Goal: Task Accomplishment & Management: Manage account settings

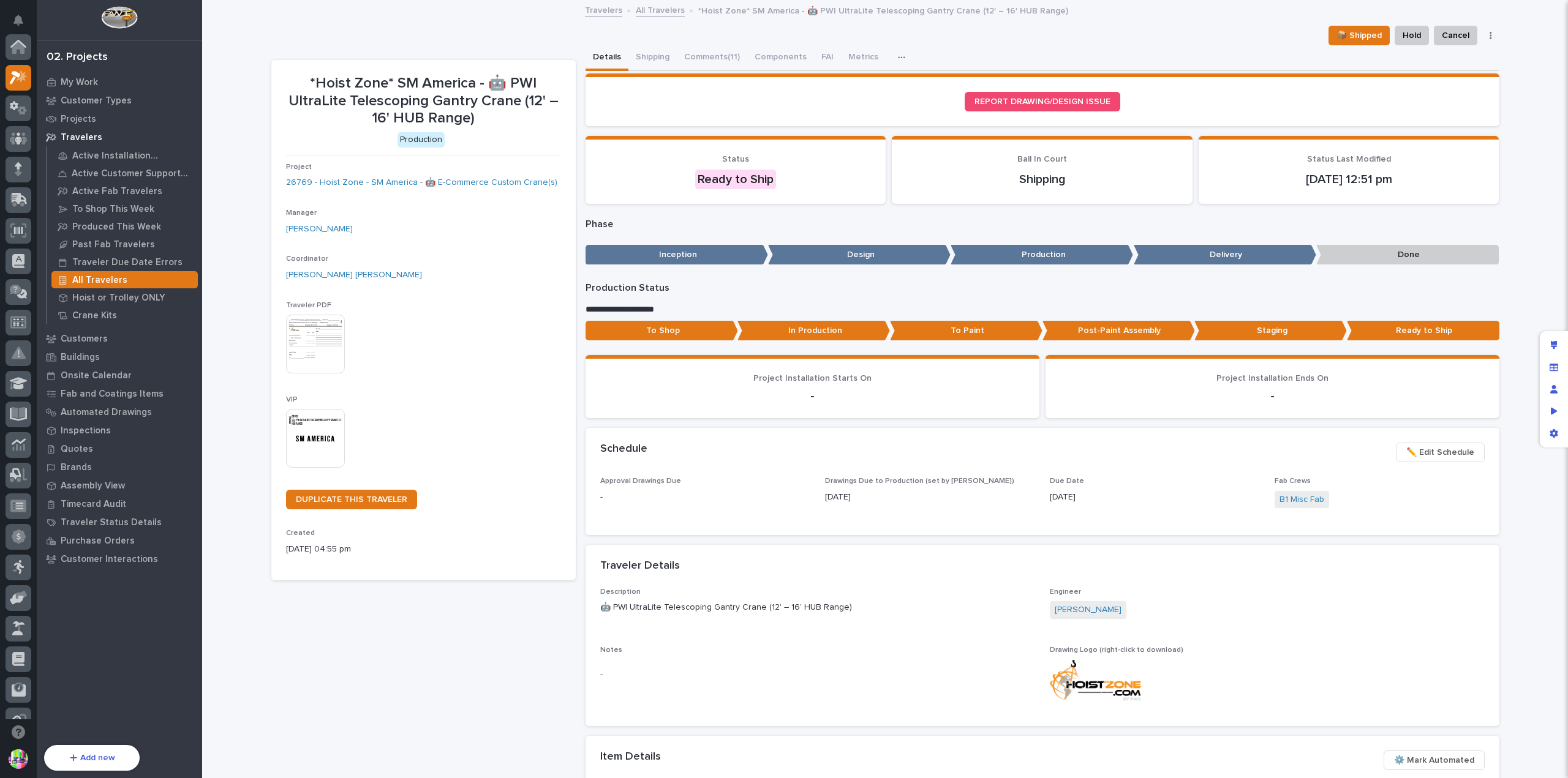
scroll to position [31, 0]
click at [79, 444] on p "Quotes" at bounding box center [77, 449] width 32 height 11
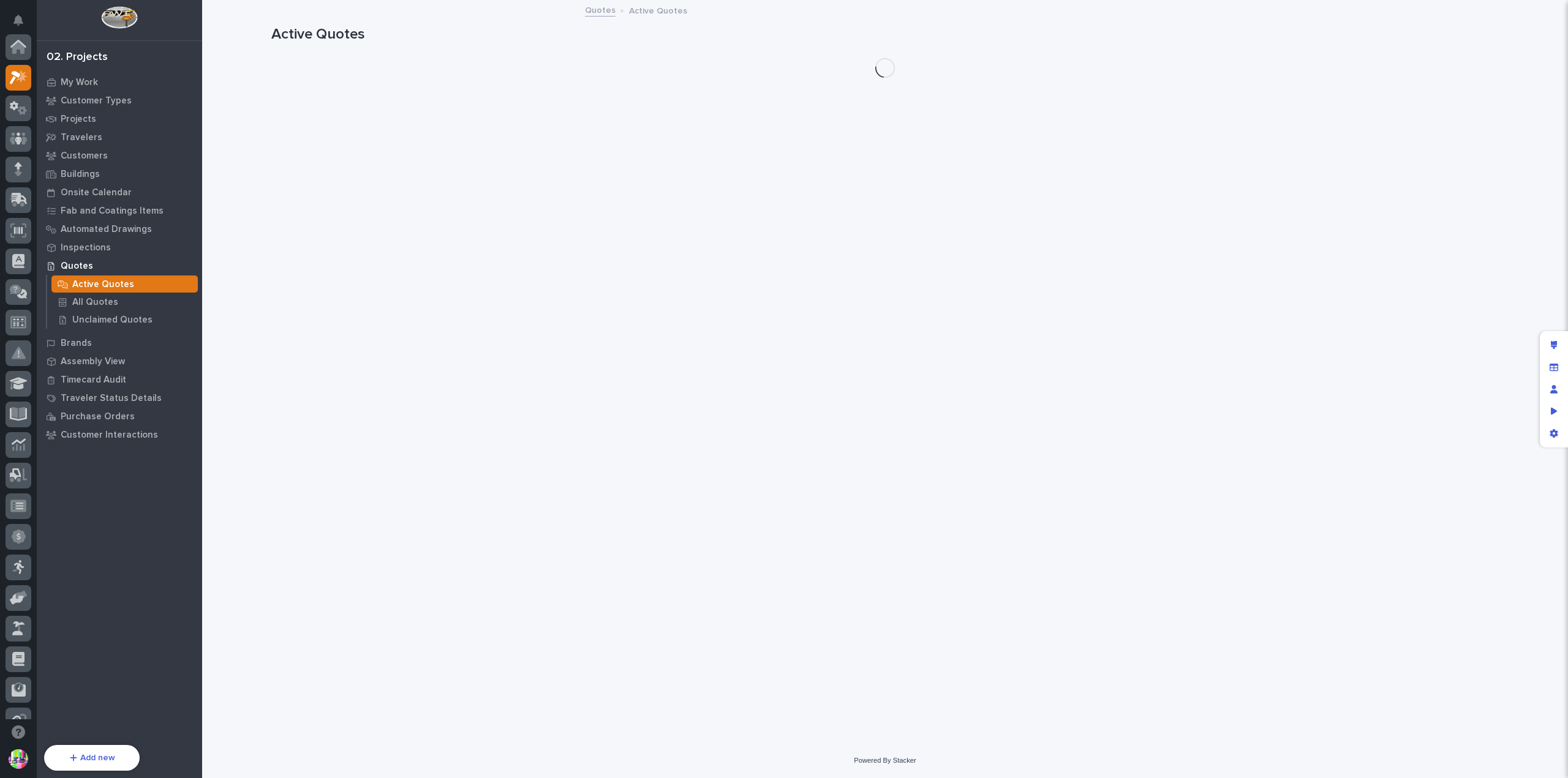
scroll to position [31, 0]
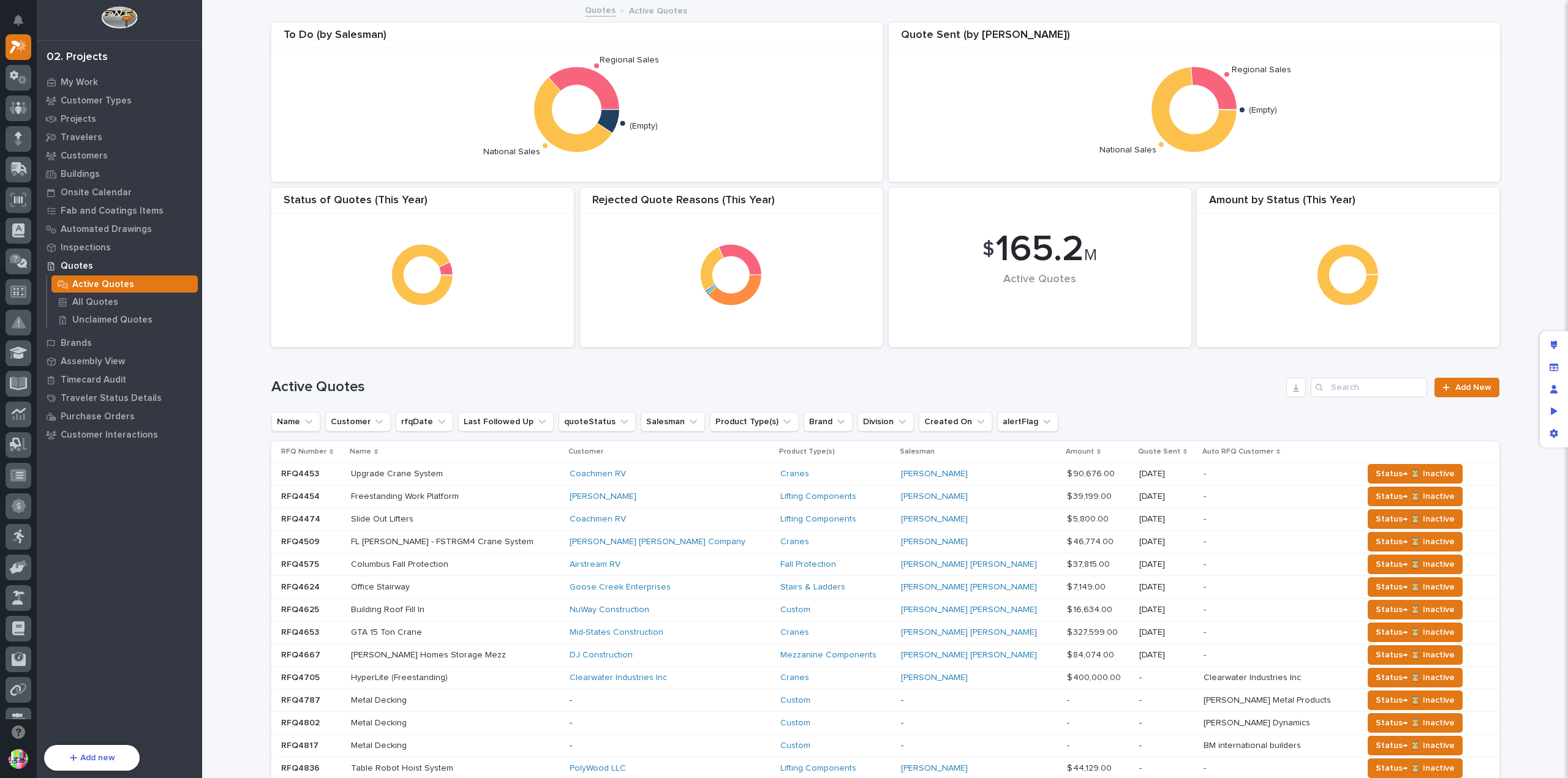
click at [316, 451] on p "RFQ Number" at bounding box center [304, 452] width 46 height 14
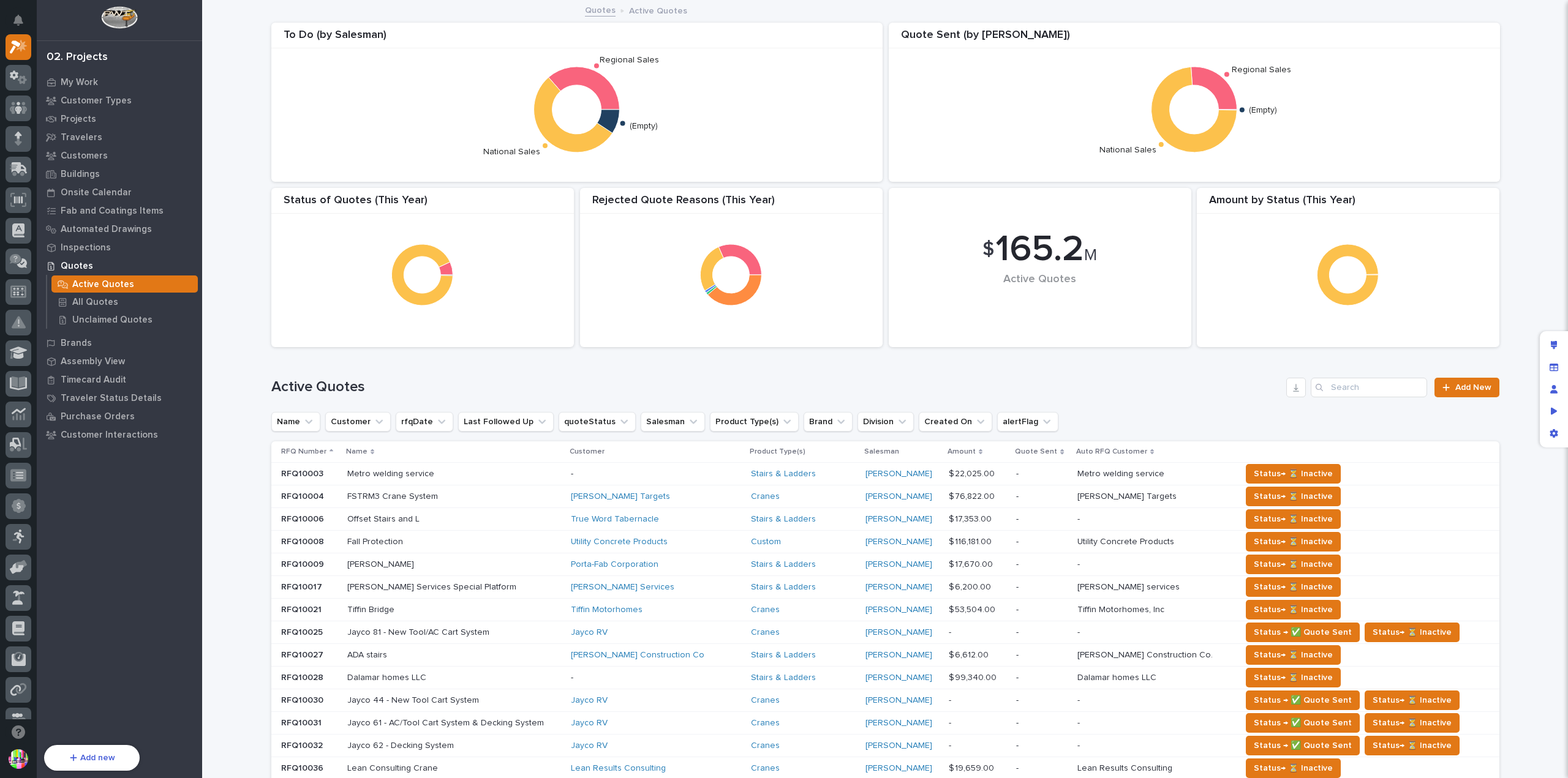
click at [320, 452] on div "RFQ Number" at bounding box center [310, 452] width 57 height 14
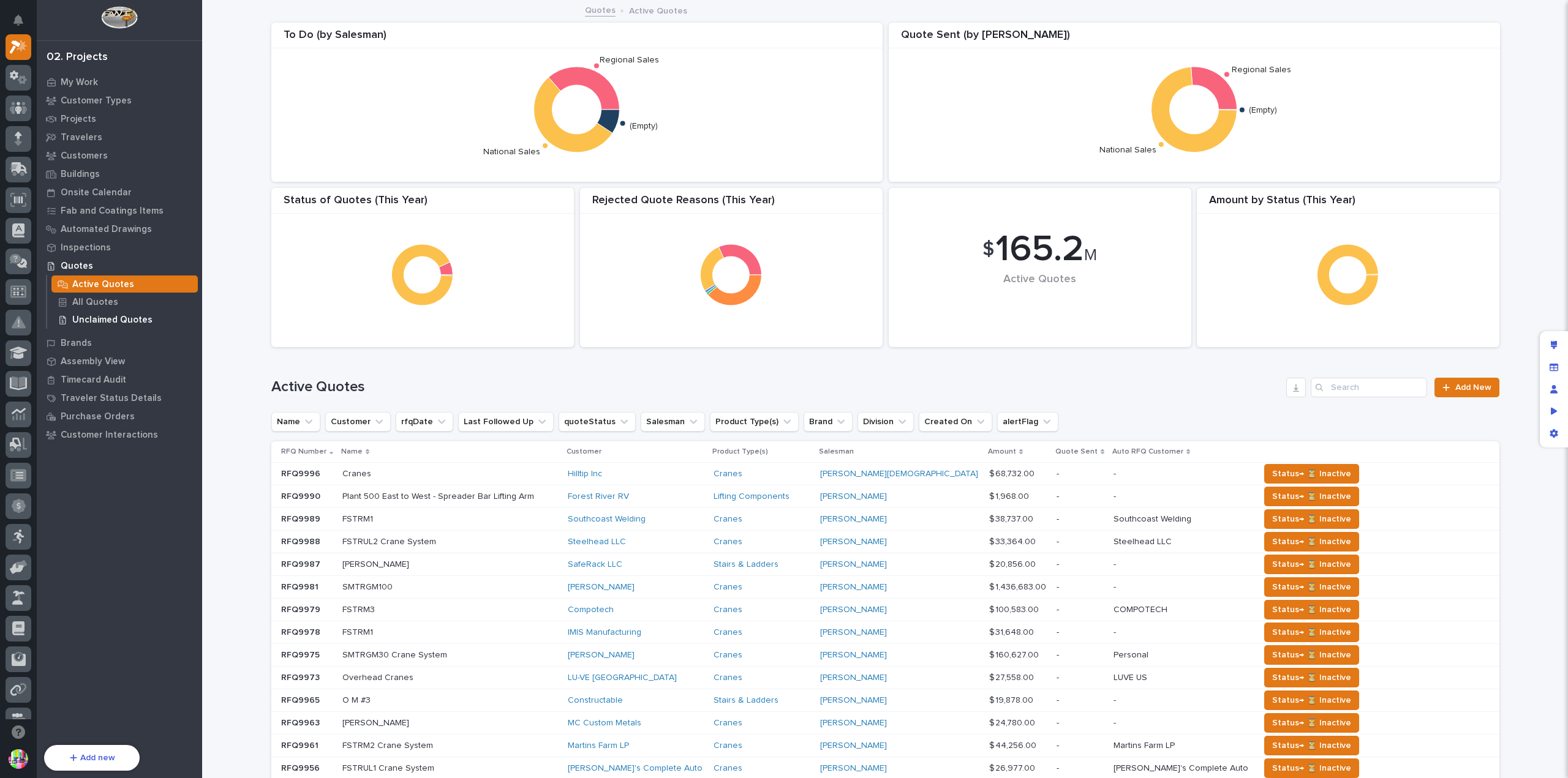
click at [119, 322] on p "Unclaimed Quotes" at bounding box center [112, 320] width 80 height 11
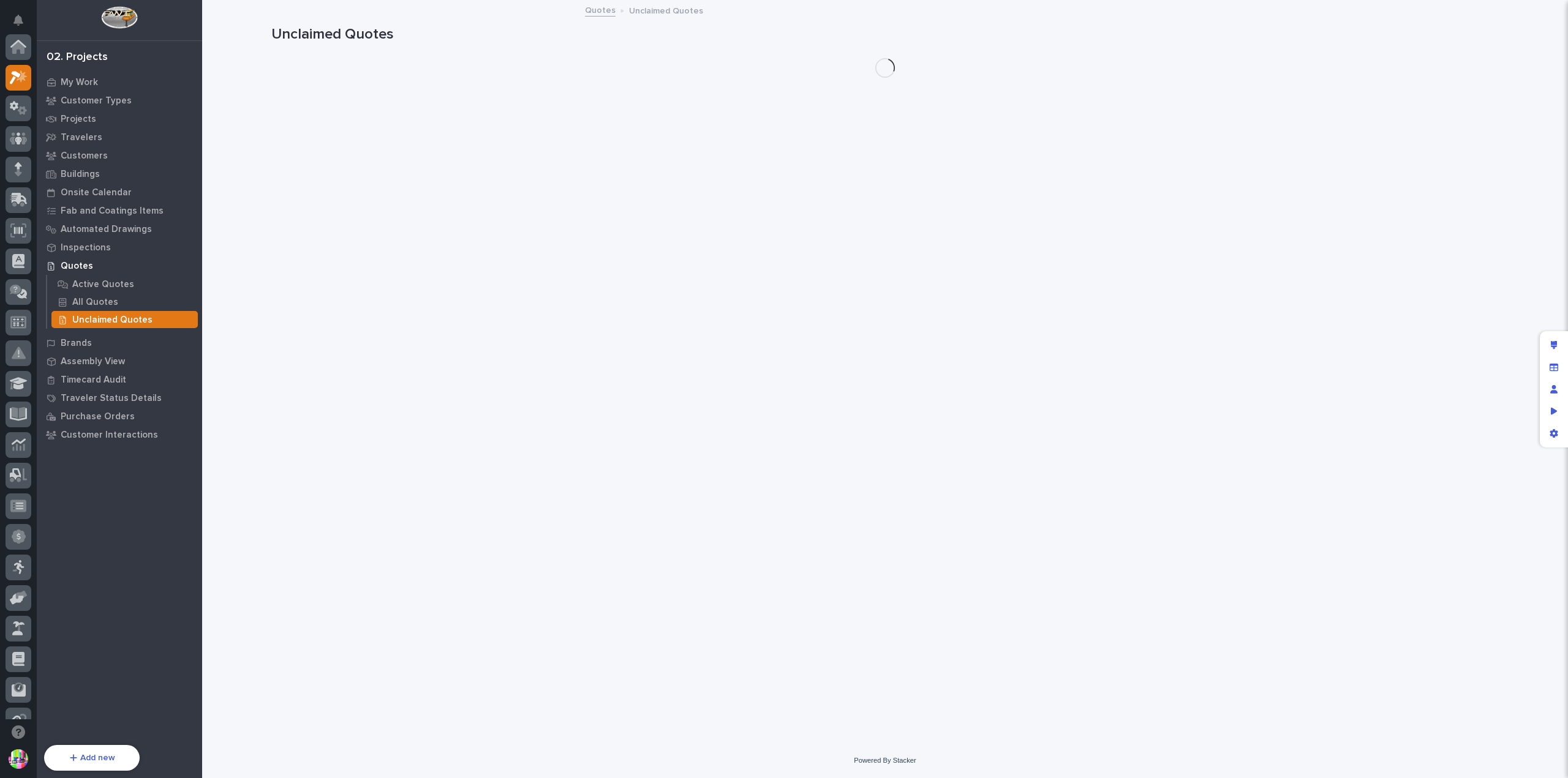
scroll to position [31, 0]
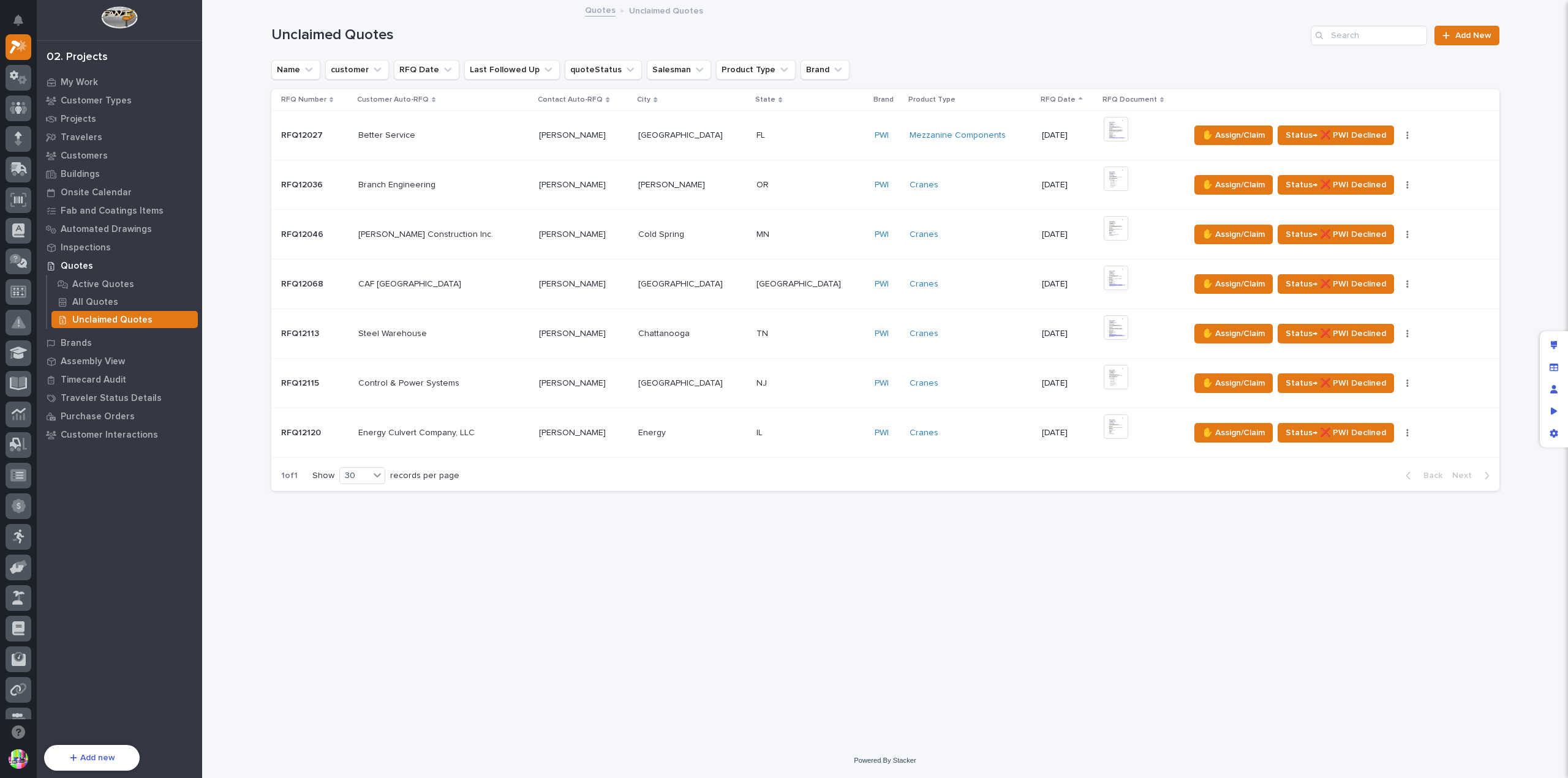
click at [318, 433] on p "RFQ12120" at bounding box center [302, 432] width 42 height 13
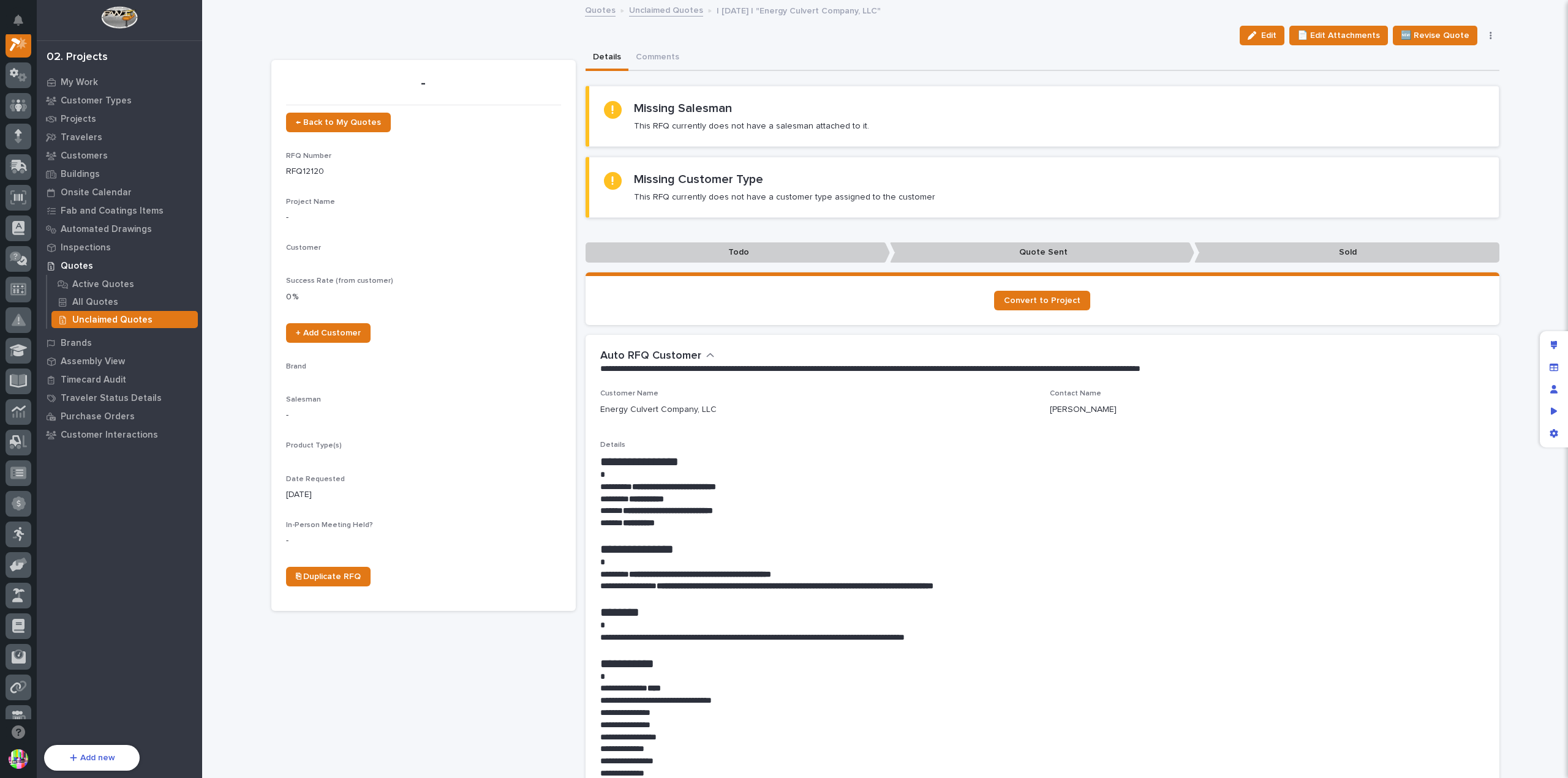
scroll to position [31, 0]
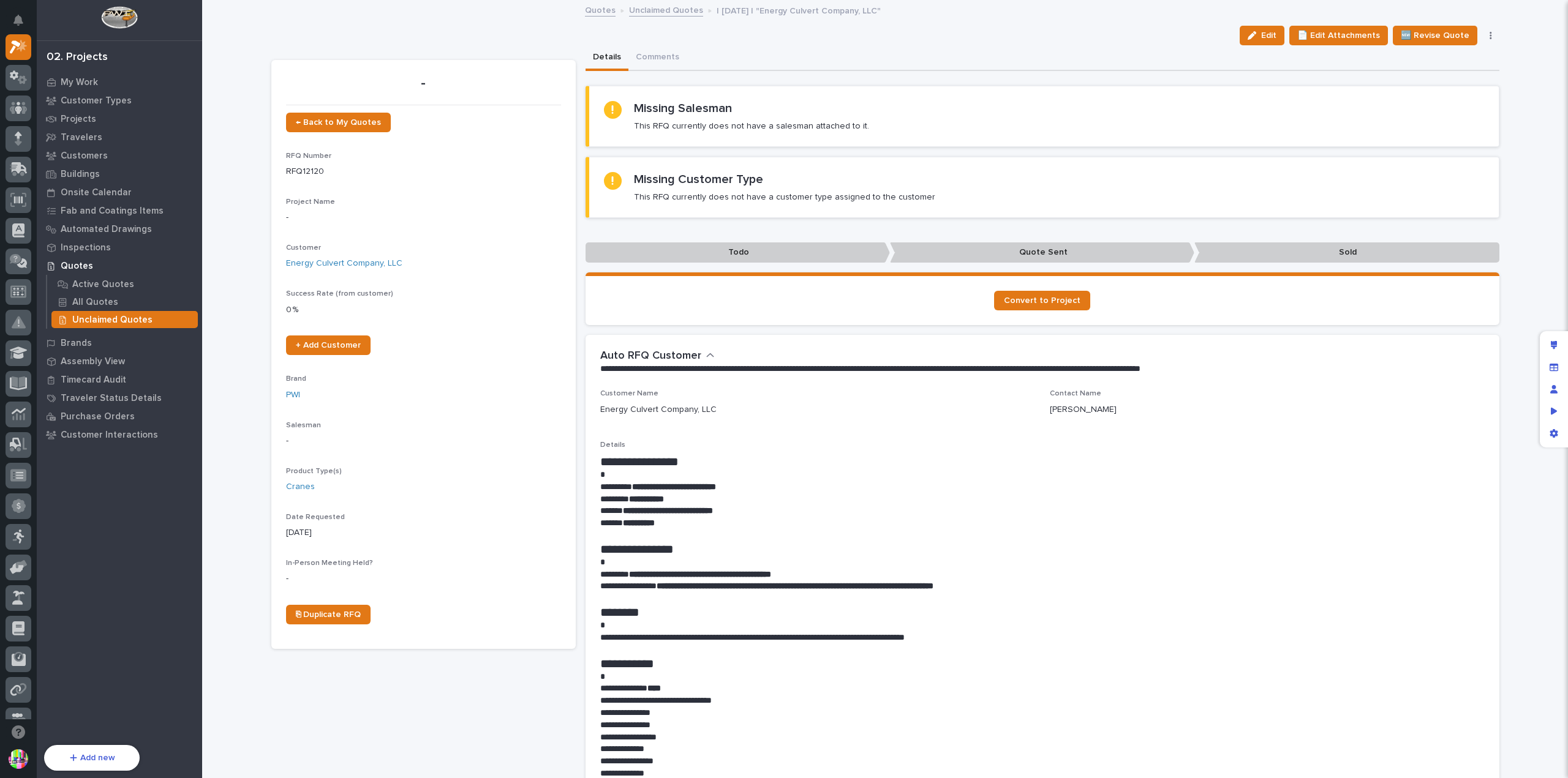
click at [909, 185] on div "Missing Customer Type This RFQ currently does not have a customer type assigned…" at bounding box center [784, 187] width 301 height 31
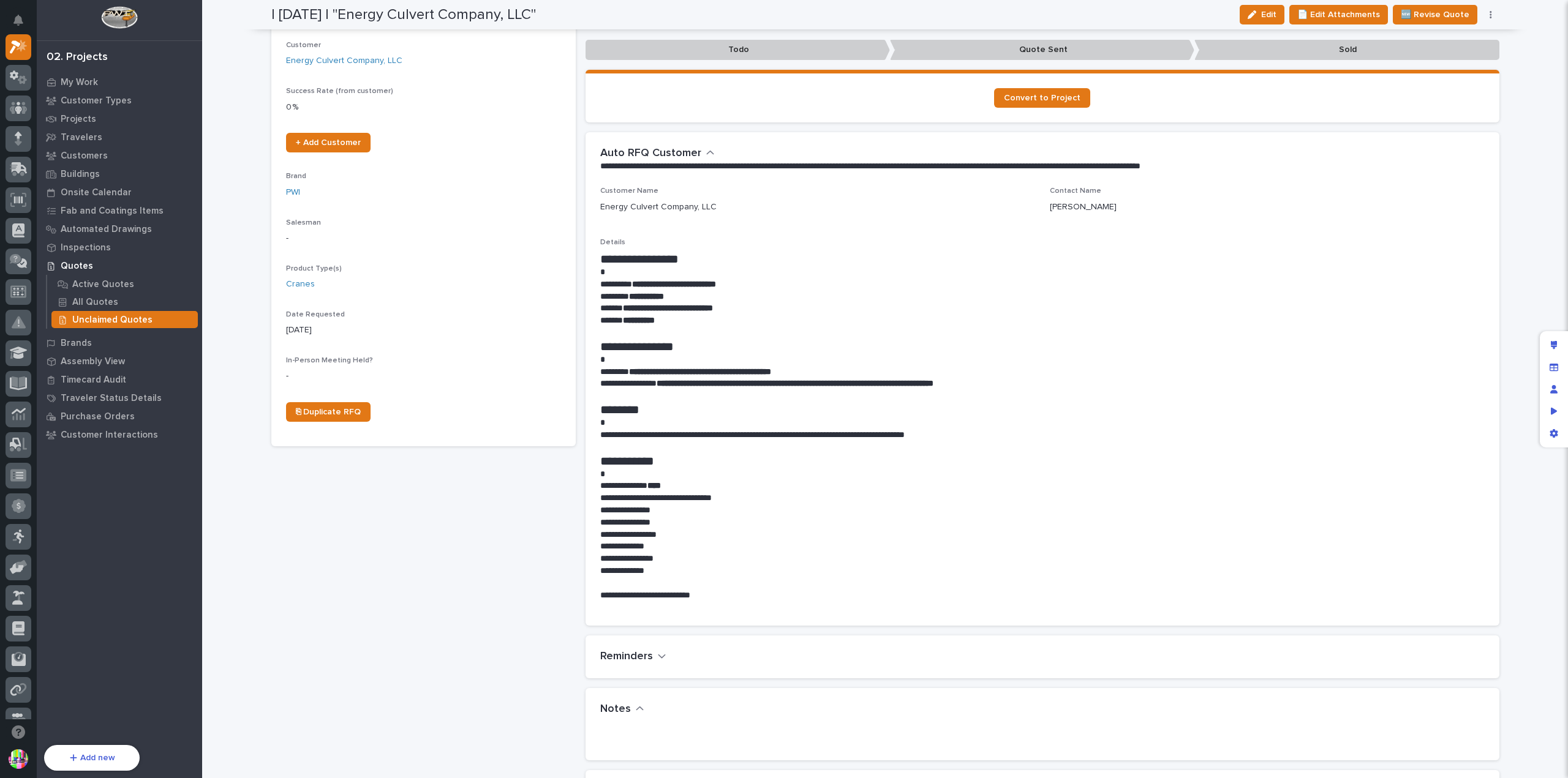
scroll to position [0, 0]
